Goal: Task Accomplishment & Management: Manage account settings

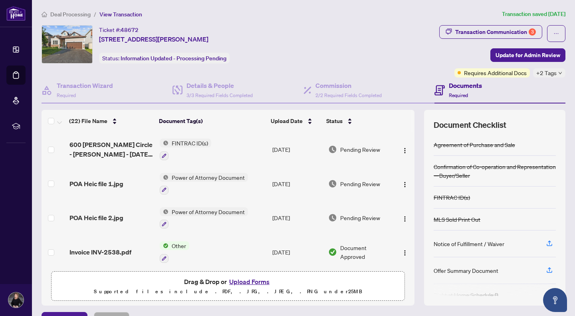
scroll to position [18, 0]
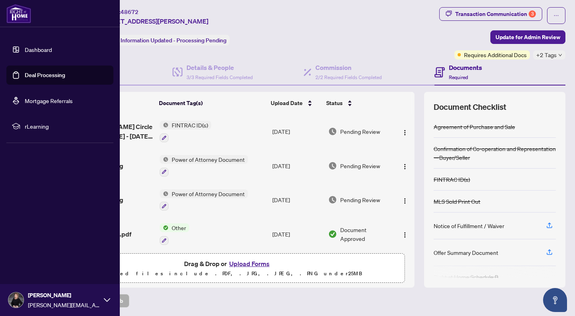
click at [52, 49] on link "Dashboard" at bounding box center [38, 49] width 27 height 7
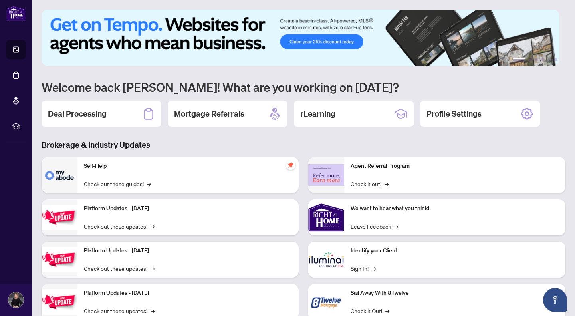
drag, startPoint x: 68, startPoint y: 116, endPoint x: 201, endPoint y: 69, distance: 141.4
click at [68, 116] on h2 "Deal Processing" at bounding box center [77, 113] width 59 height 11
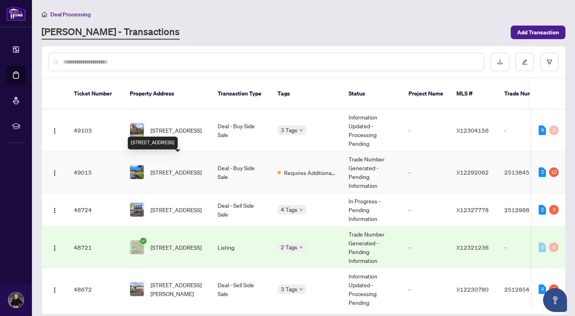
click at [168, 168] on span "[STREET_ADDRESS]" at bounding box center [176, 172] width 51 height 9
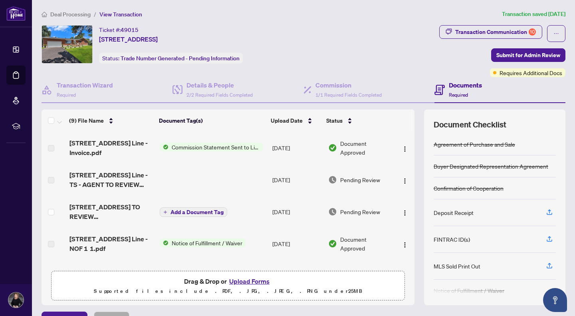
scroll to position [18, 0]
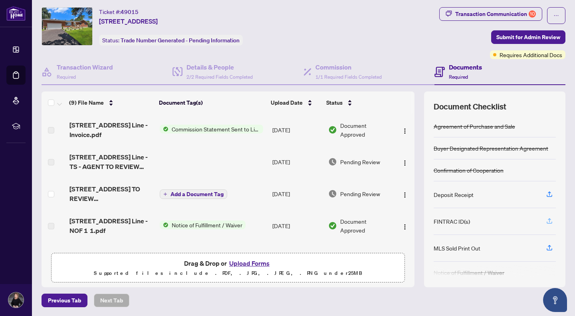
click at [548, 219] on icon "button" at bounding box center [549, 220] width 3 height 4
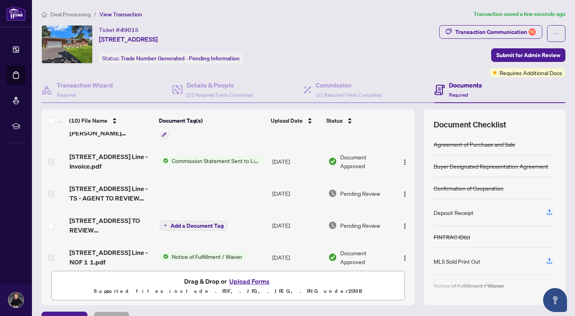
scroll to position [0, 0]
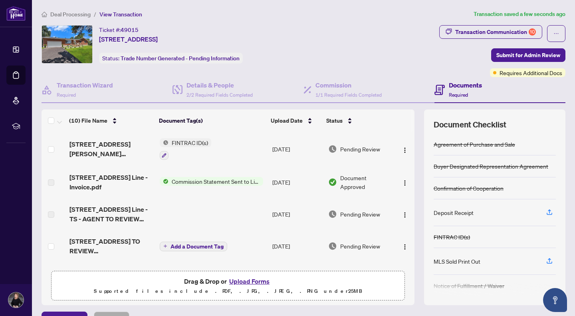
click at [252, 279] on button "Upload Forms" at bounding box center [249, 281] width 45 height 10
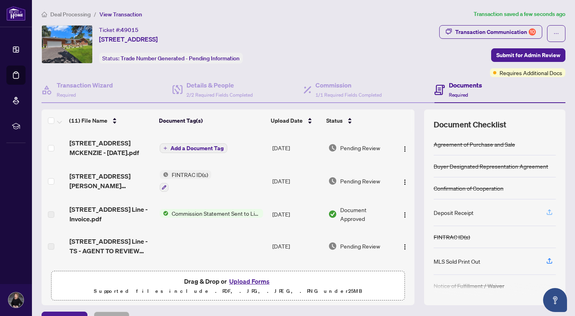
click at [546, 210] on icon "button" at bounding box center [549, 212] width 7 height 7
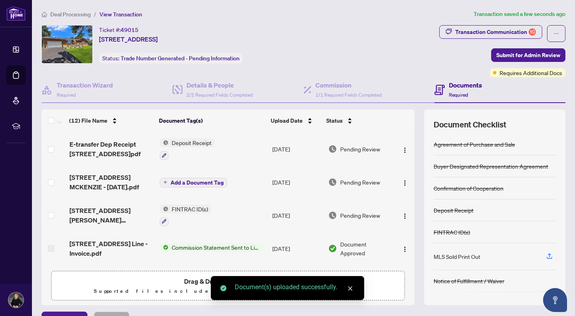
scroll to position [18, 0]
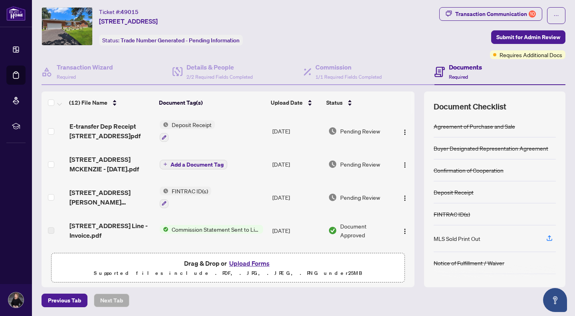
drag, startPoint x: 409, startPoint y: 125, endPoint x: 410, endPoint y: 218, distance: 93.1
click at [410, 218] on div "(12) File Name Document Tag(s) Upload Date Status E-transfer Dep Receipt [STREE…" at bounding box center [304, 189] width 524 height 196
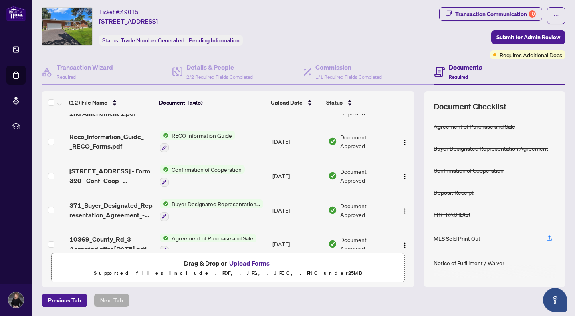
scroll to position [252, 0]
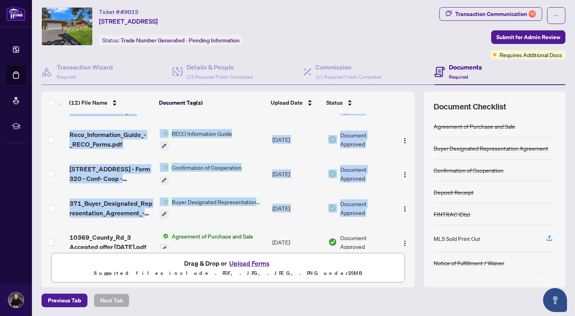
drag, startPoint x: 405, startPoint y: 231, endPoint x: 405, endPoint y: 214, distance: 17.6
click at [405, 214] on tbody "E-transfer Dep Receipt [STREET_ADDRESS] 3.pdf Deposit Receipt [DATE] Pending Re…" at bounding box center [228, 60] width 373 height 397
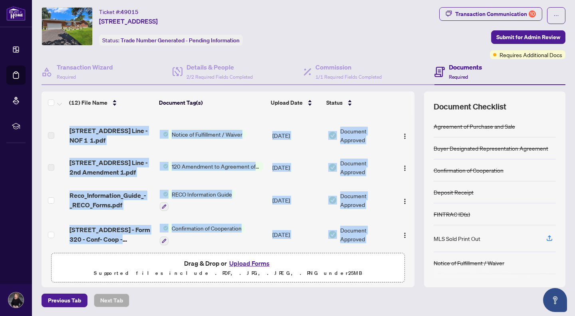
scroll to position [181, 0]
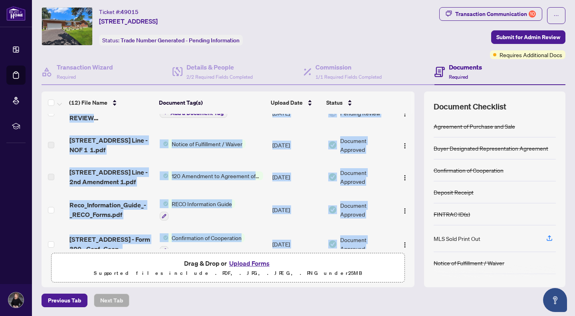
click at [238, 261] on button "Upload Forms" at bounding box center [249, 263] width 45 height 10
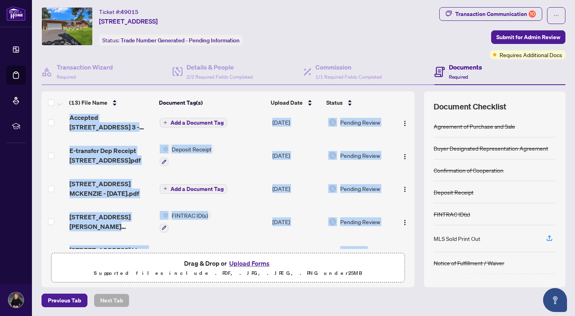
scroll to position [0, 0]
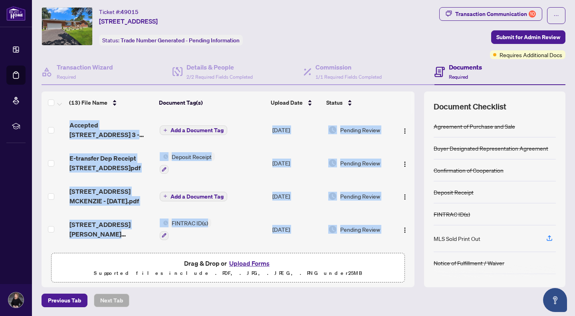
click at [244, 261] on button "Upload Forms" at bounding box center [249, 263] width 45 height 10
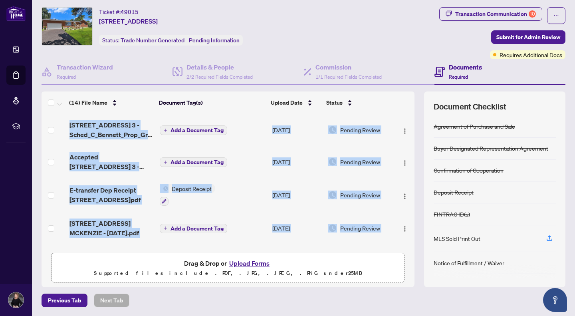
click at [240, 259] on button "Upload Forms" at bounding box center [249, 263] width 45 height 10
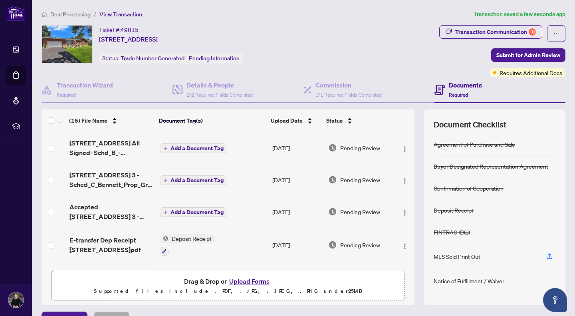
click at [62, 14] on span "Deal Processing" at bounding box center [70, 14] width 40 height 7
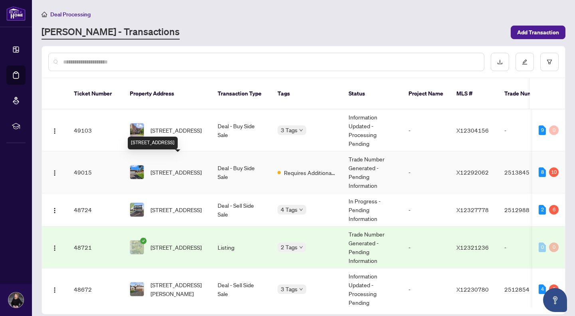
click at [179, 168] on span "[STREET_ADDRESS]" at bounding box center [176, 172] width 51 height 9
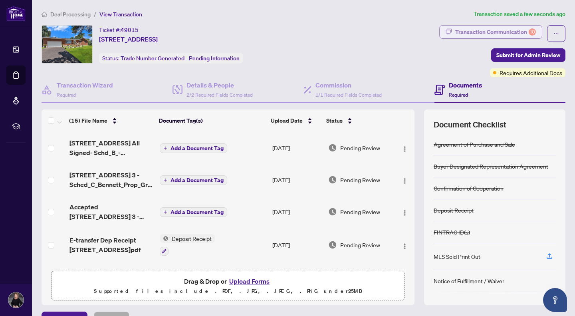
click at [520, 30] on div "Transaction Communication 10" at bounding box center [495, 32] width 81 height 13
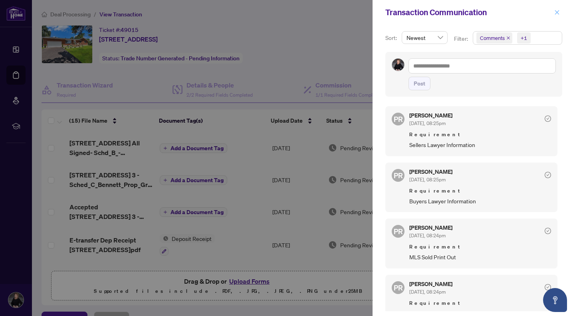
click at [556, 15] on icon "close" at bounding box center [557, 13] width 6 height 6
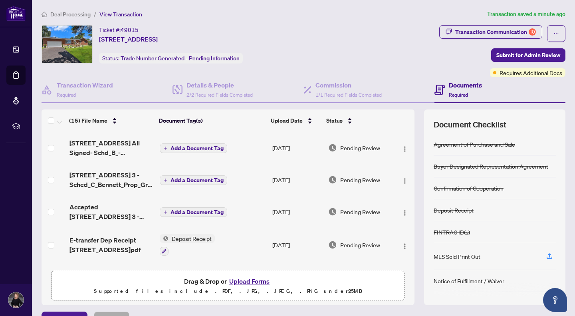
click at [68, 12] on span "Deal Processing" at bounding box center [70, 14] width 40 height 7
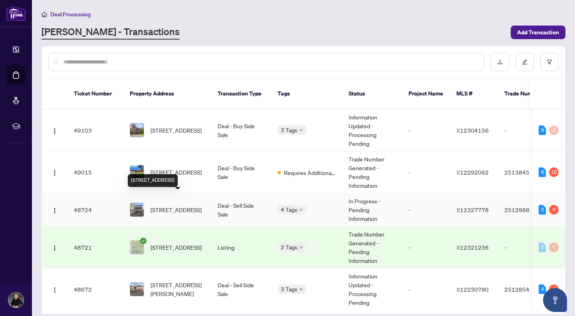
click at [177, 205] on span "[STREET_ADDRESS]" at bounding box center [176, 209] width 51 height 9
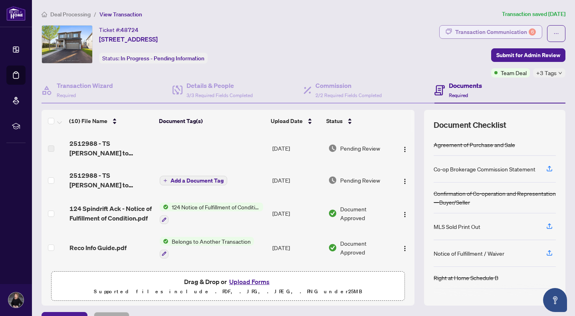
click at [491, 29] on div "Transaction Communication 6" at bounding box center [495, 32] width 81 height 13
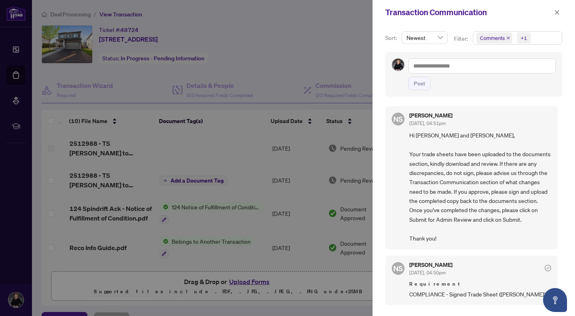
click at [358, 44] on div at bounding box center [287, 158] width 575 height 316
click at [558, 14] on icon "close" at bounding box center [557, 13] width 6 height 6
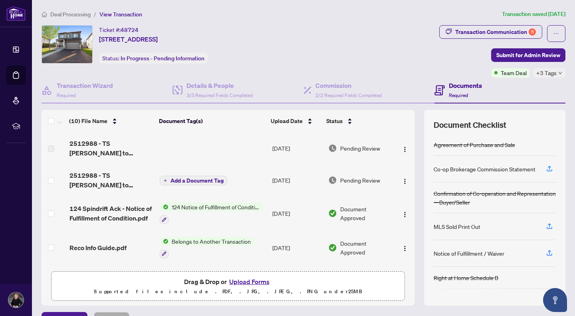
click at [65, 14] on span "Deal Processing" at bounding box center [70, 14] width 40 height 7
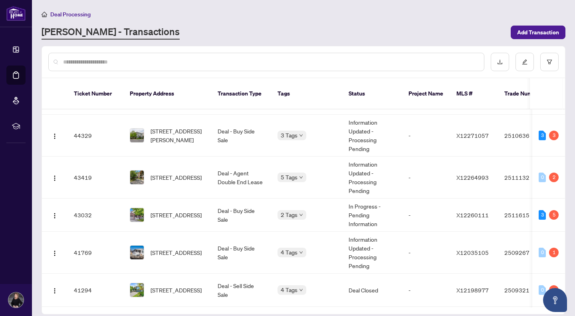
scroll to position [330, 0]
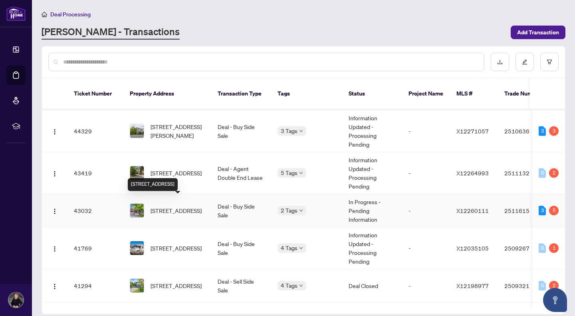
click at [163, 206] on span "[STREET_ADDRESS]" at bounding box center [176, 210] width 51 height 9
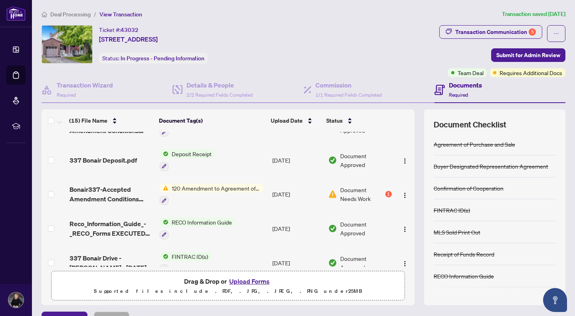
scroll to position [159, 0]
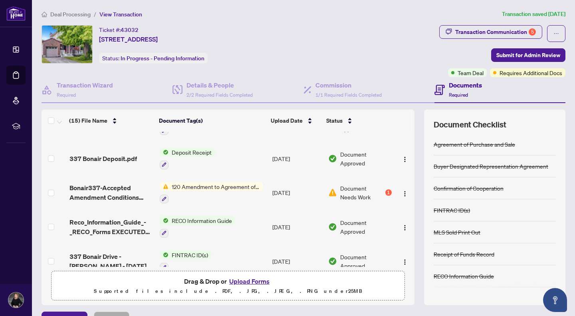
click at [385, 189] on div "1" at bounding box center [388, 192] width 6 height 6
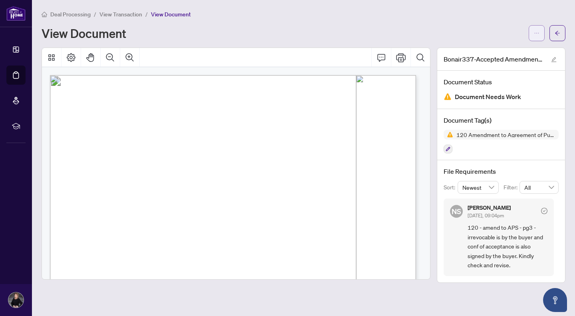
click at [538, 33] on icon "ellipsis" at bounding box center [537, 33] width 6 height 6
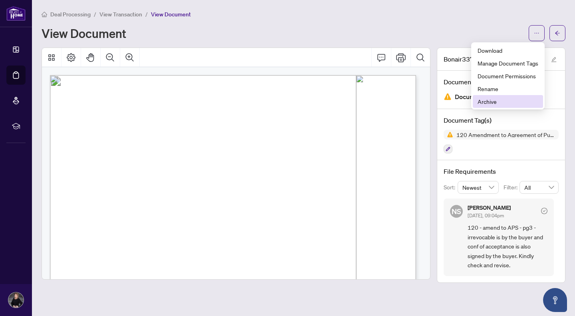
click at [499, 101] on span "Archive" at bounding box center [508, 101] width 61 height 9
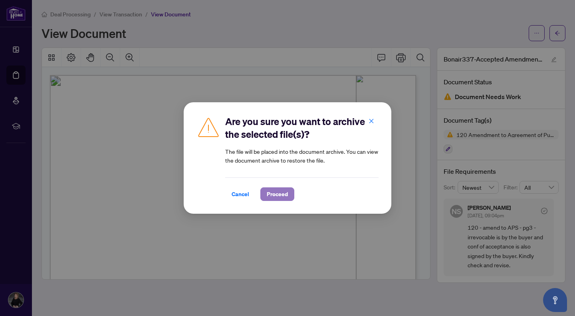
click at [271, 194] on span "Proceed" at bounding box center [277, 194] width 21 height 13
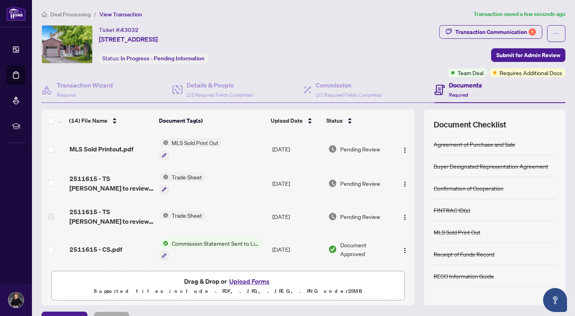
click at [233, 280] on button "Upload Forms" at bounding box center [249, 281] width 45 height 10
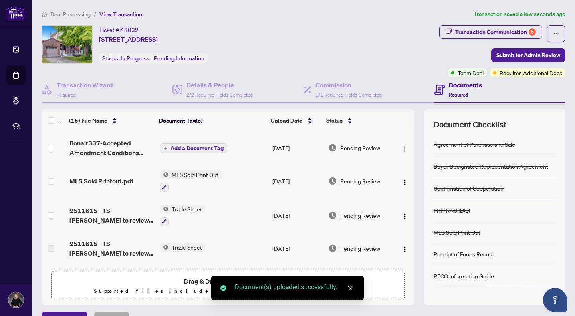
click at [198, 145] on span "Add a Document Tag" at bounding box center [197, 148] width 53 height 6
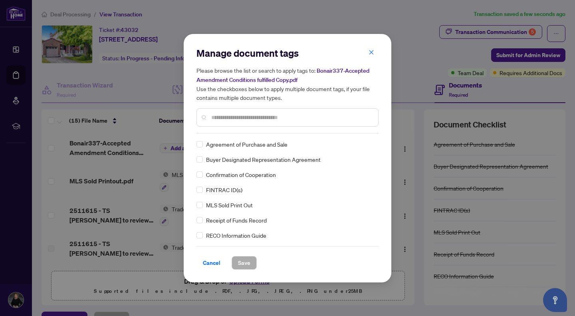
click at [216, 118] on input "text" at bounding box center [291, 117] width 161 height 9
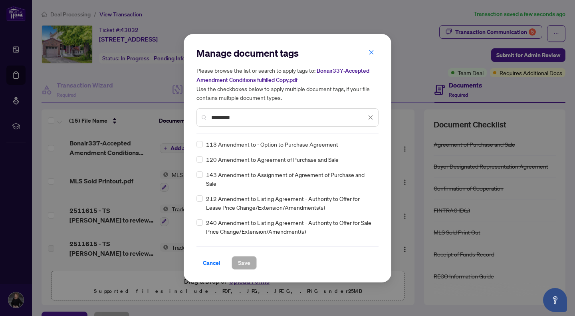
type input "*********"
click at [241, 256] on span "Save" at bounding box center [244, 262] width 12 height 13
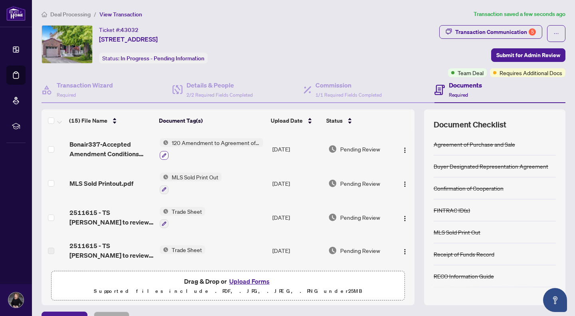
click at [162, 153] on icon "button" at bounding box center [164, 155] width 5 height 5
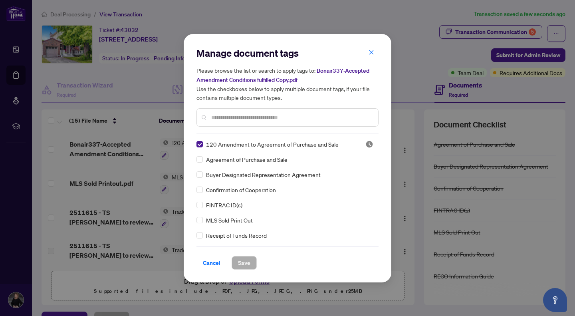
click at [231, 115] on input "text" at bounding box center [291, 117] width 161 height 9
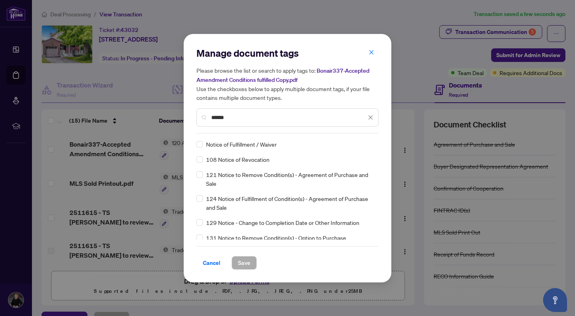
type input "******"
click at [245, 261] on span "Save" at bounding box center [244, 262] width 12 height 13
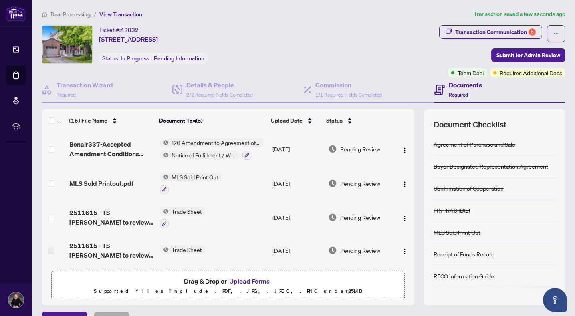
click at [73, 12] on span "Deal Processing" at bounding box center [70, 14] width 40 height 7
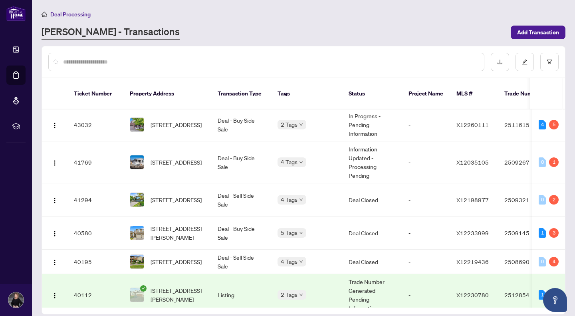
scroll to position [415, 0]
click at [179, 183] on td "[STREET_ADDRESS]" at bounding box center [167, 199] width 88 height 33
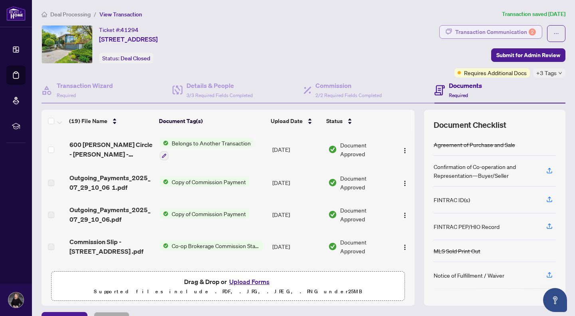
click at [512, 30] on div "Transaction Communication 2" at bounding box center [495, 32] width 81 height 13
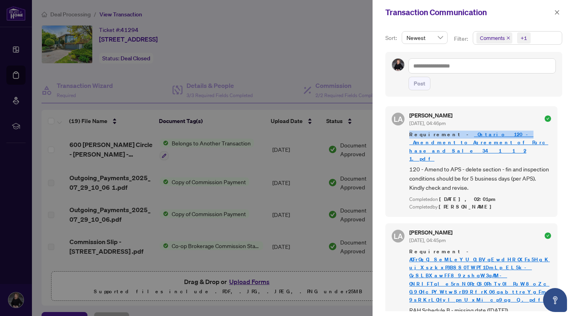
drag, startPoint x: 560, startPoint y: 126, endPoint x: 560, endPoint y: 134, distance: 7.6
click at [560, 134] on div "Sort: Newest Filter: Comments +1 Post [PERSON_NAME] [DATE], 04:46pm Requirement…" at bounding box center [474, 170] width 203 height 291
click at [556, 12] on icon "close" at bounding box center [557, 13] width 6 height 6
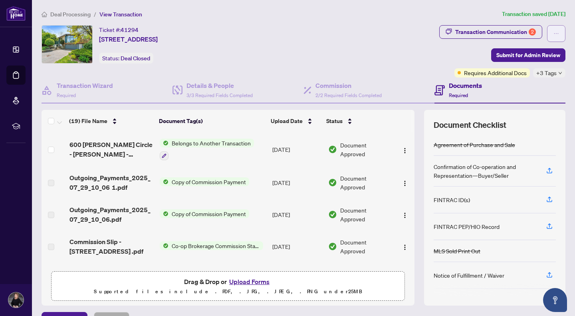
click at [554, 35] on icon "ellipsis" at bounding box center [557, 34] width 6 height 6
click at [405, 50] on div "Ticket #: 41294 [STREET_ADDRESS] Status: Deal Closed" at bounding box center [239, 44] width 395 height 38
click at [74, 14] on span "Deal Processing" at bounding box center [70, 14] width 40 height 7
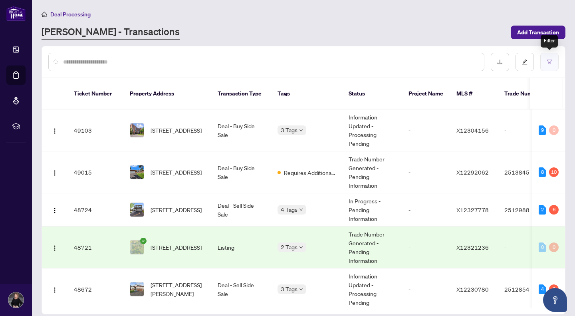
click at [547, 61] on icon "filter" at bounding box center [550, 62] width 6 height 6
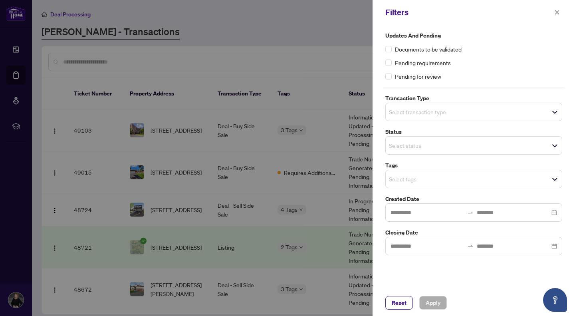
click at [555, 115] on span "Select transaction type" at bounding box center [474, 111] width 176 height 11
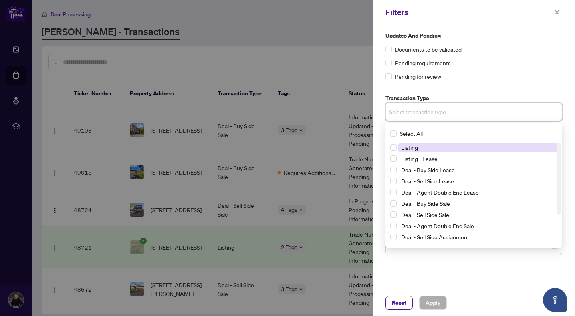
click at [546, 84] on div "Updates and Pending Documents to be validated Pending requirements Pending for …" at bounding box center [474, 143] width 182 height 224
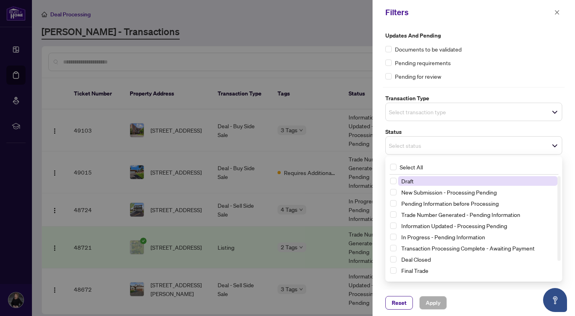
click at [555, 148] on span "Select status" at bounding box center [474, 145] width 176 height 11
click at [394, 260] on span "Select Deal Closed" at bounding box center [393, 259] width 6 height 6
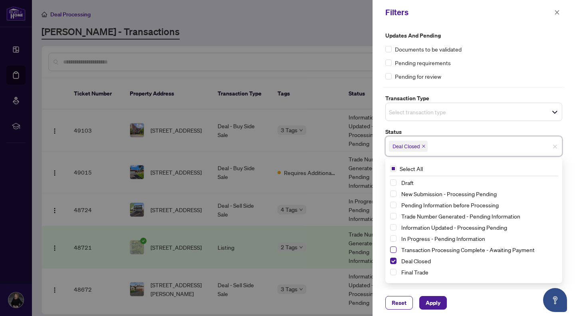
click at [393, 252] on span "Select Transaction Processing Complete - Awaiting Payment" at bounding box center [393, 249] width 6 height 6
click at [433, 302] on span "Apply" at bounding box center [433, 302] width 15 height 13
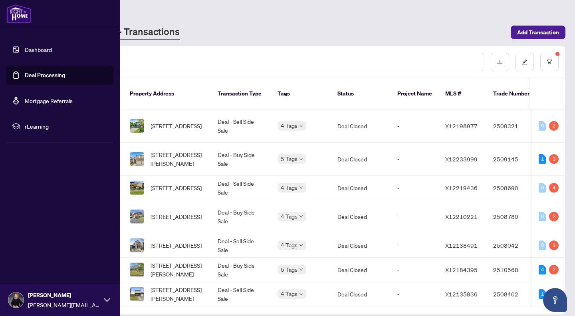
click at [25, 48] on link "Dashboard" at bounding box center [38, 49] width 27 height 7
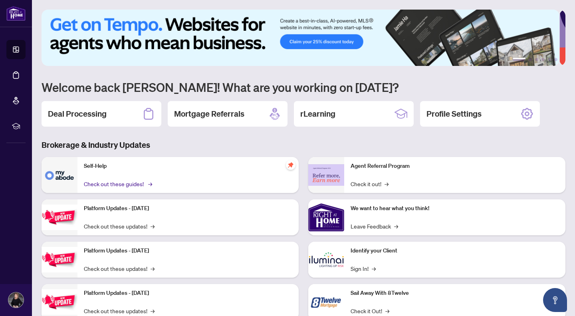
click at [130, 182] on link "Check out these guides! →" at bounding box center [117, 183] width 67 height 9
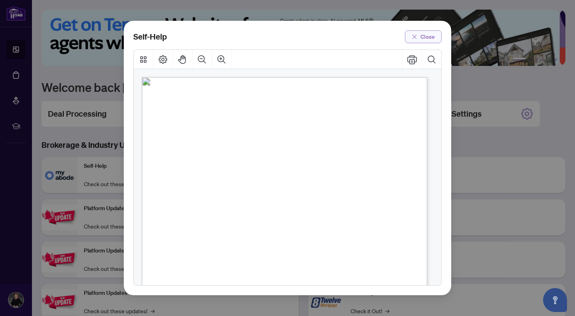
click at [419, 37] on button "Close" at bounding box center [423, 36] width 37 height 13
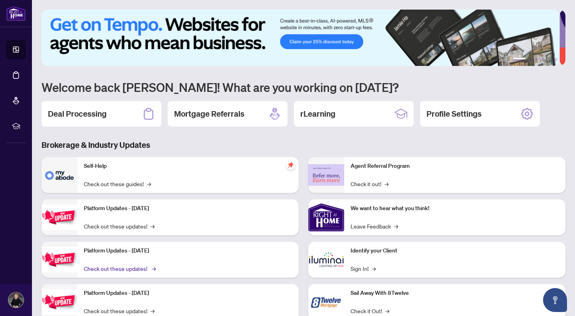
click at [144, 267] on link "Check out these updates! →" at bounding box center [119, 268] width 71 height 9
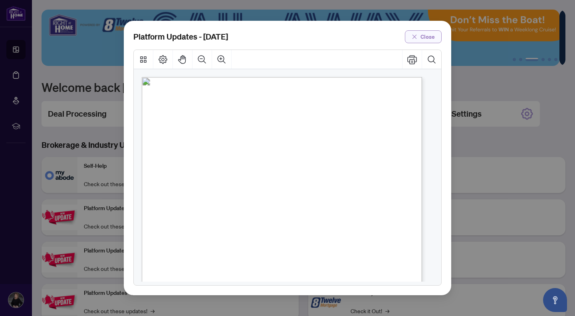
click at [419, 37] on button "Close" at bounding box center [423, 36] width 37 height 13
